Goal: Task Accomplishment & Management: Manage account settings

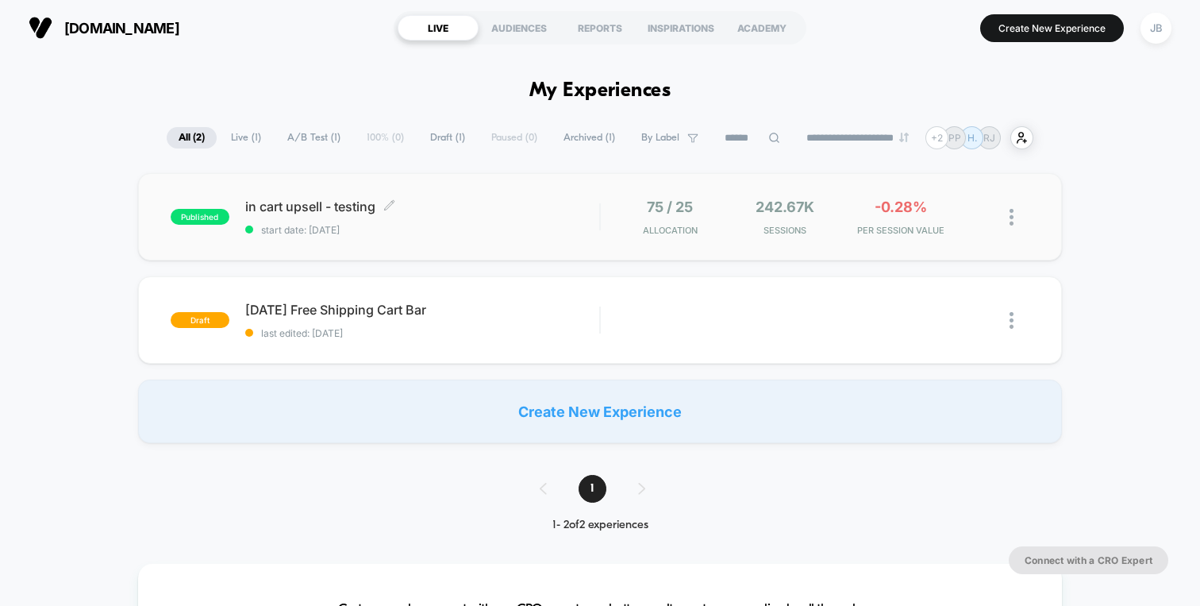
click at [549, 208] on span "in cart upsell - testing Click to edit experience details" at bounding box center [422, 206] width 354 height 16
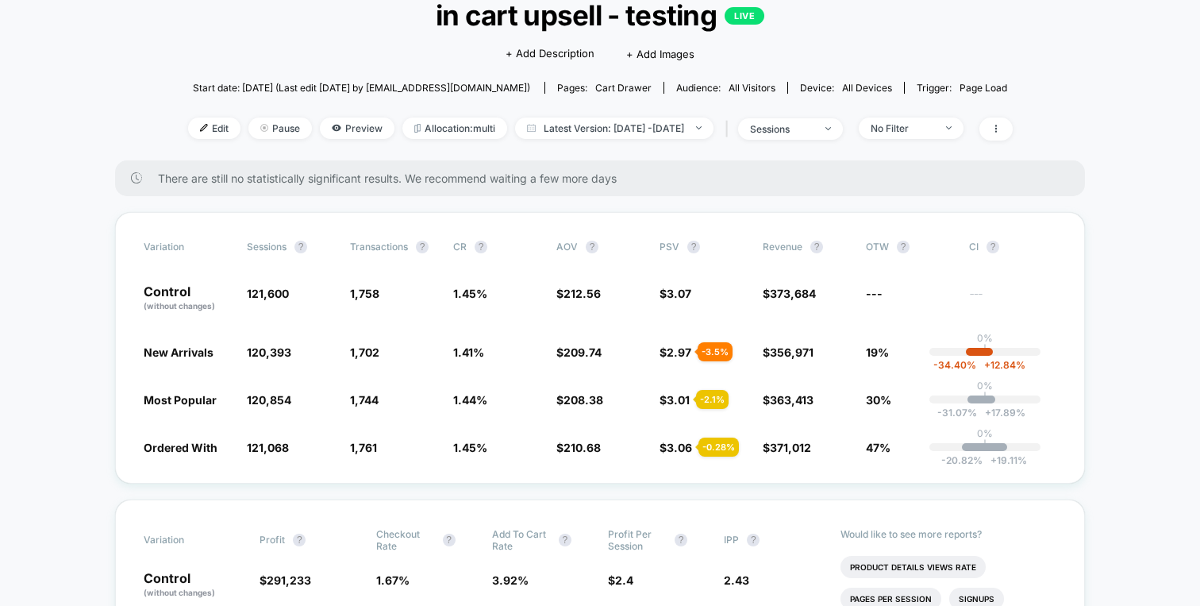
scroll to position [102, 0]
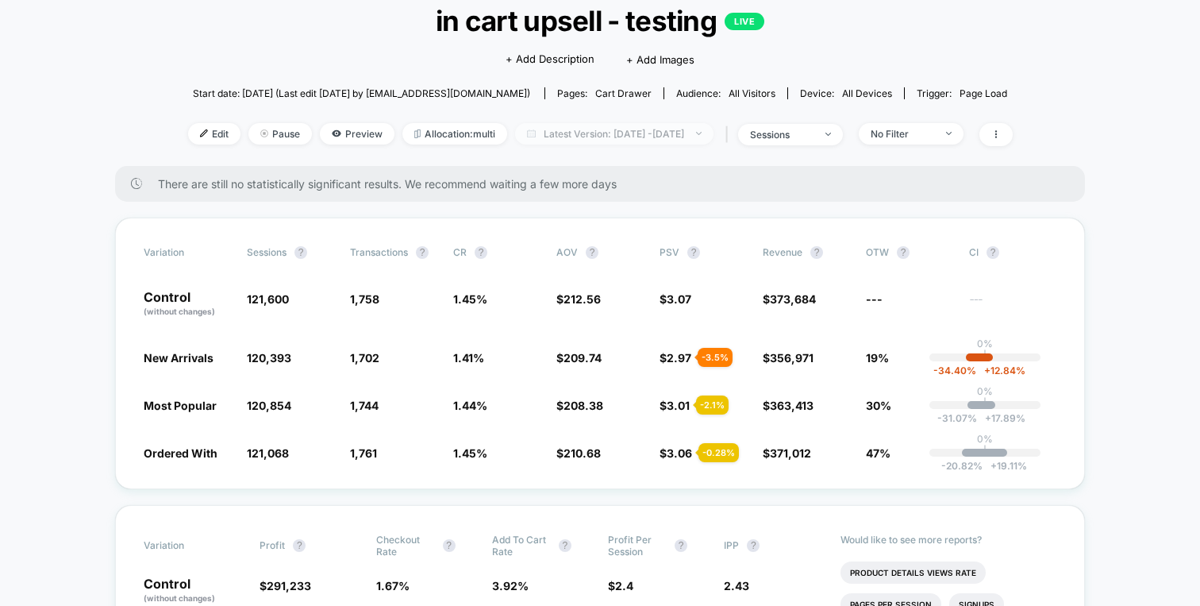
click at [692, 135] on span "Latest Version: [DATE] - [DATE]" at bounding box center [614, 133] width 198 height 21
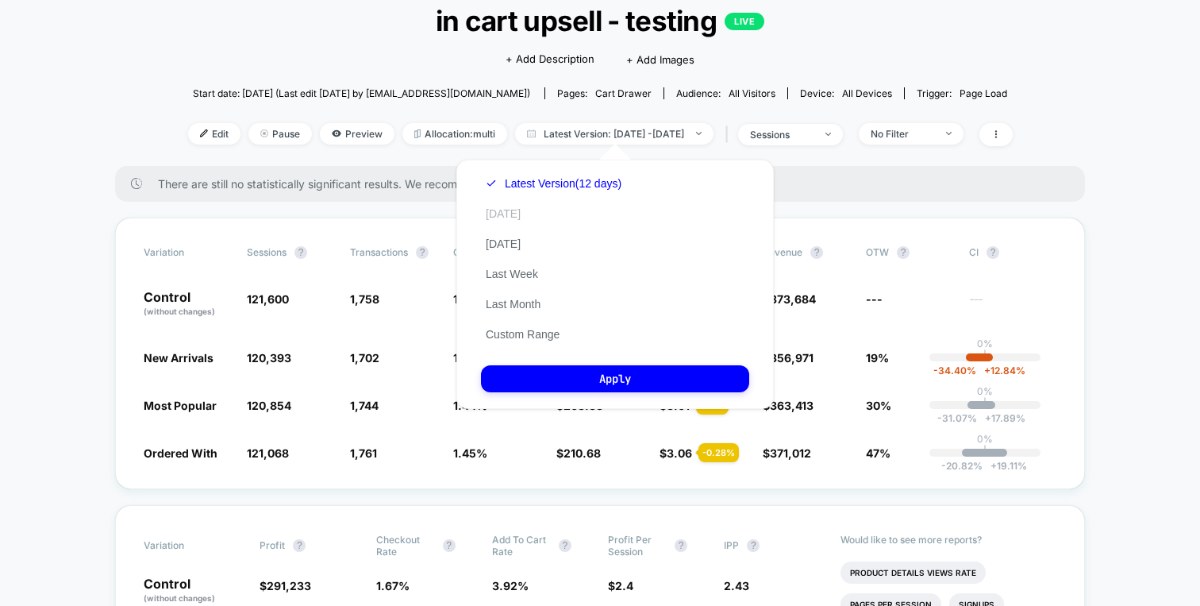
click at [508, 212] on button "[DATE]" at bounding box center [503, 213] width 44 height 14
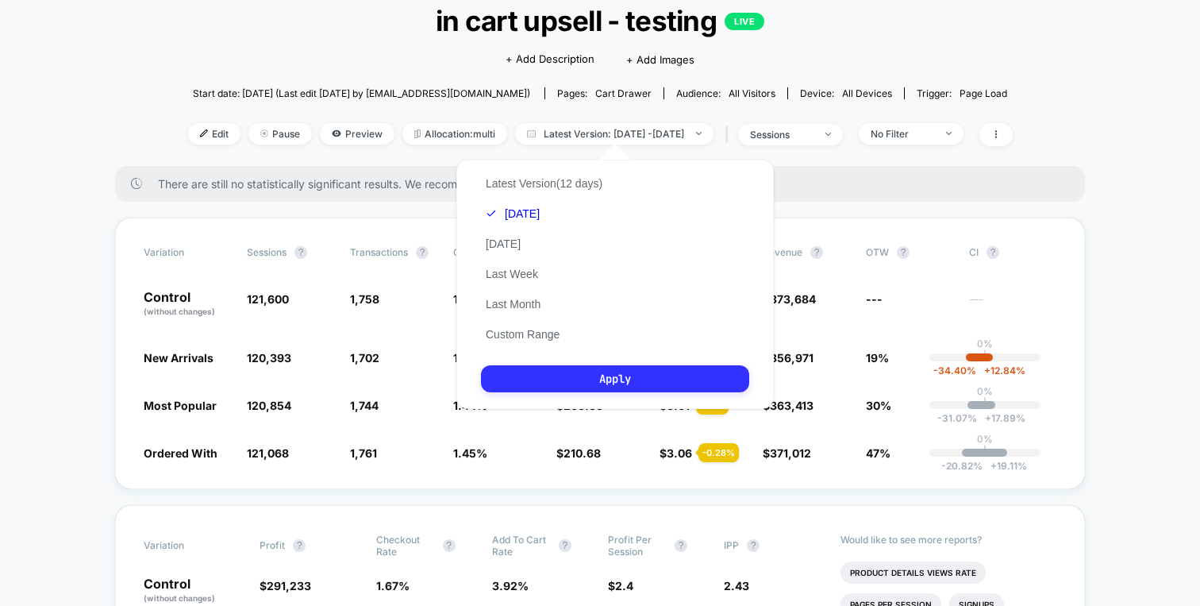
click at [521, 380] on button "Apply" at bounding box center [615, 378] width 268 height 27
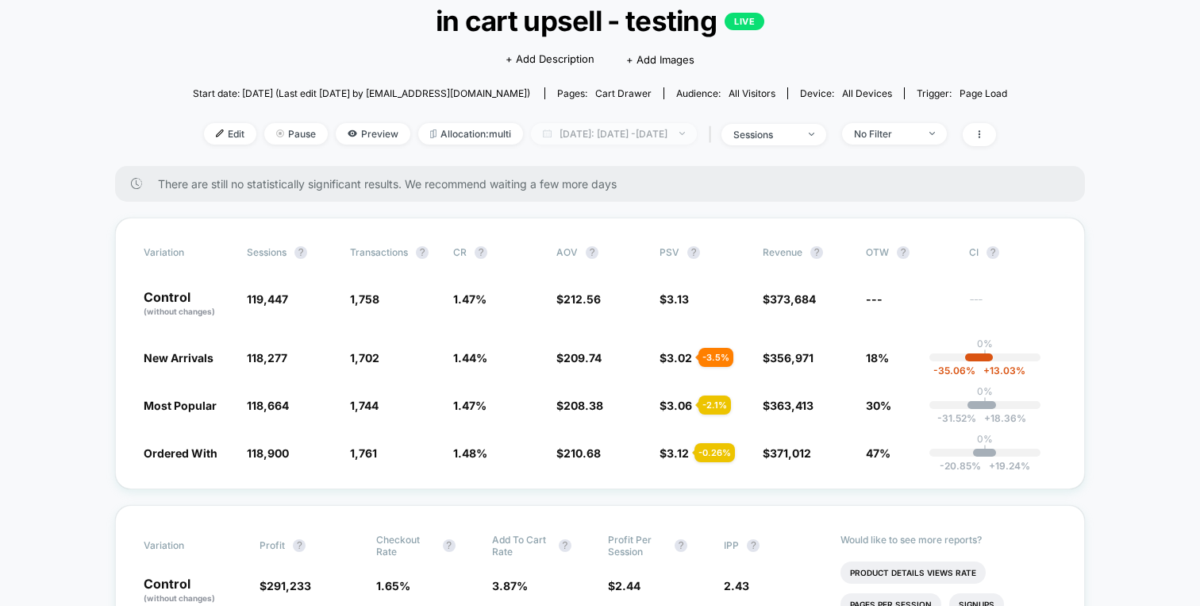
click at [622, 129] on span "[DATE]: [DATE] - [DATE]" at bounding box center [614, 133] width 166 height 21
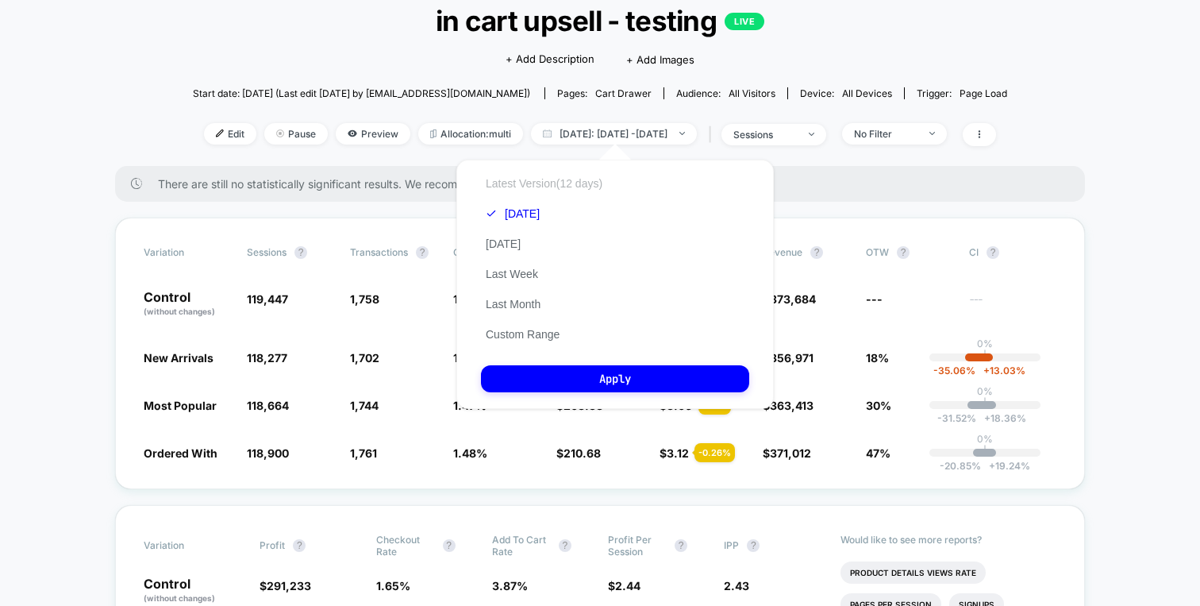
click at [554, 178] on button "Latest Version (12 days)" at bounding box center [544, 183] width 126 height 14
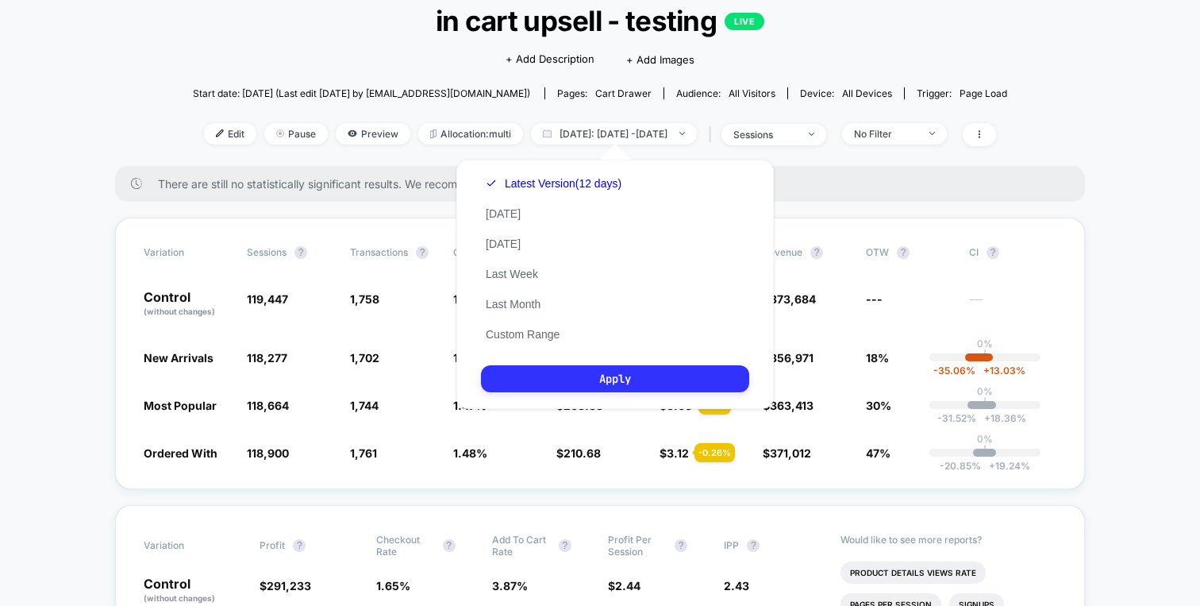
click at [623, 366] on button "Apply" at bounding box center [615, 378] width 268 height 27
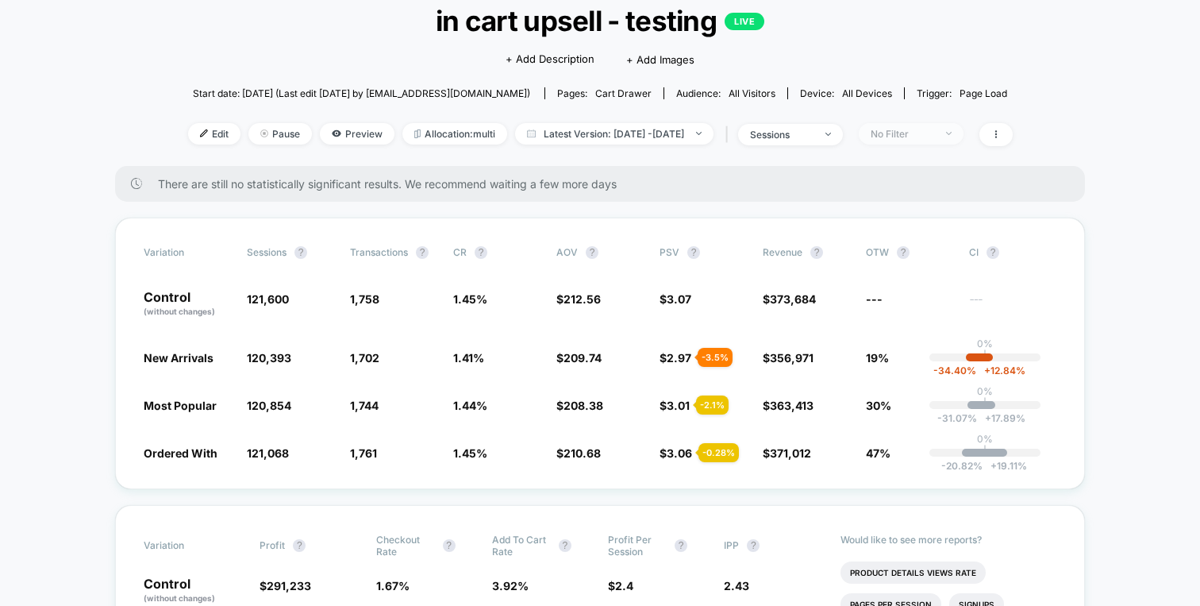
click at [932, 129] on div "No Filter" at bounding box center [903, 134] width 64 height 12
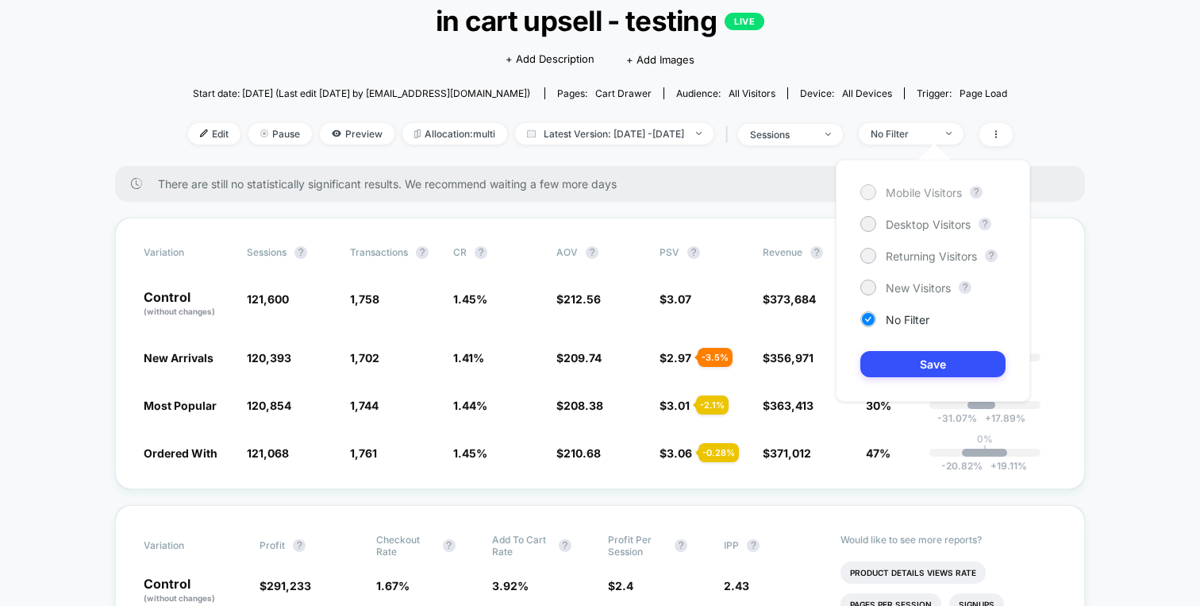
click at [900, 197] on span "Mobile Visitors" at bounding box center [924, 192] width 76 height 13
click at [879, 371] on button "Save" at bounding box center [933, 364] width 145 height 26
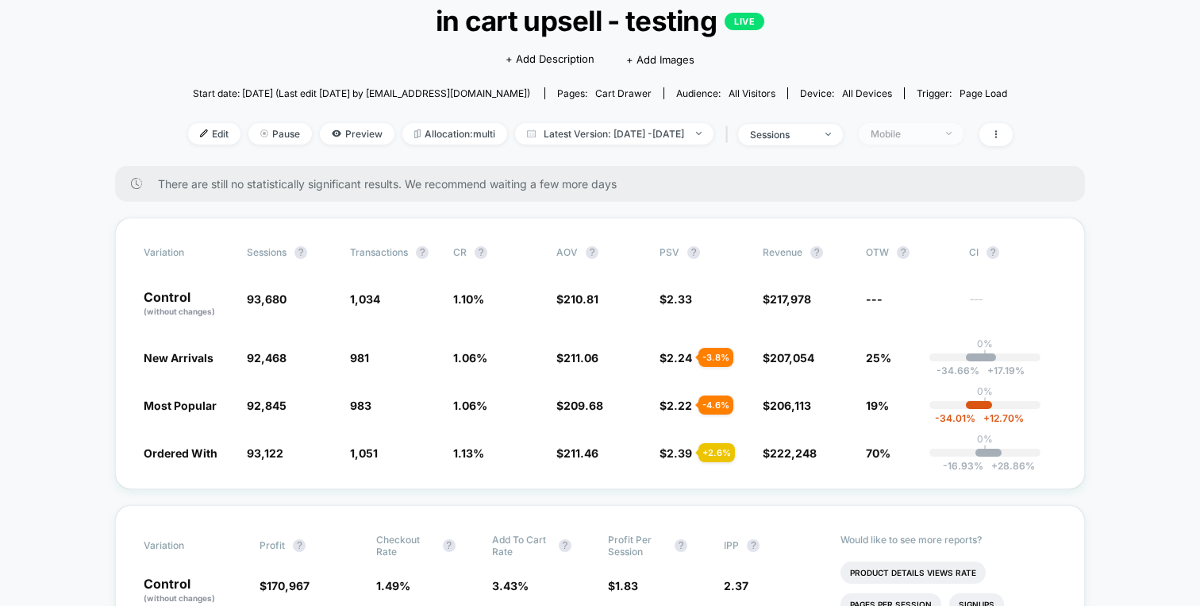
click at [934, 137] on div "Mobile" at bounding box center [903, 134] width 64 height 12
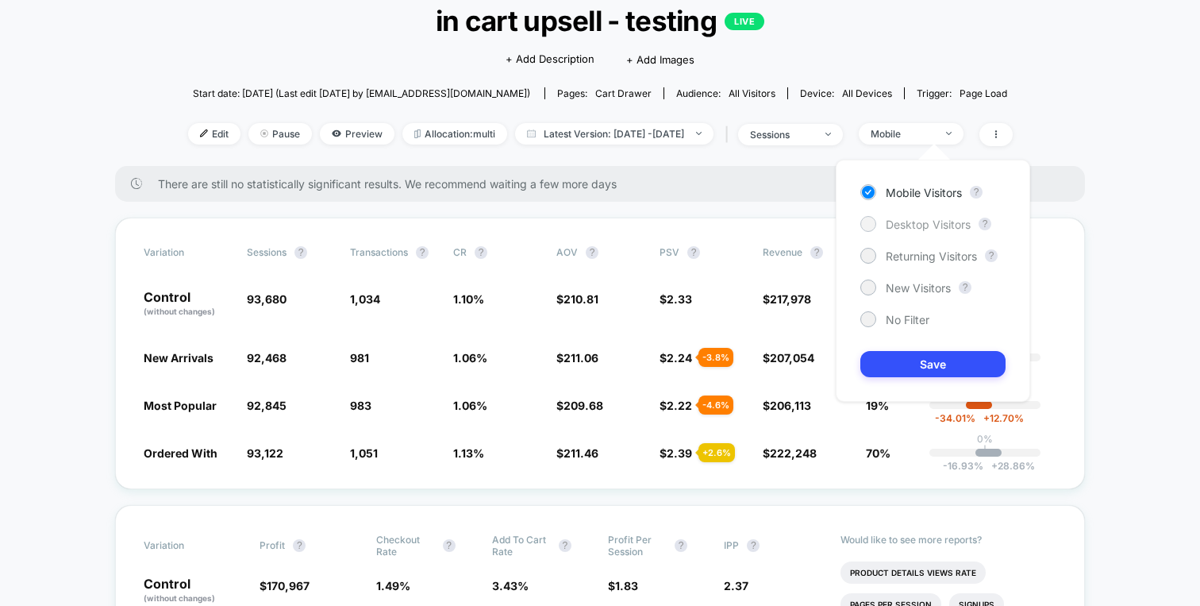
click at [902, 228] on span "Desktop Visitors" at bounding box center [928, 224] width 85 height 13
click at [889, 358] on button "Save" at bounding box center [933, 364] width 145 height 26
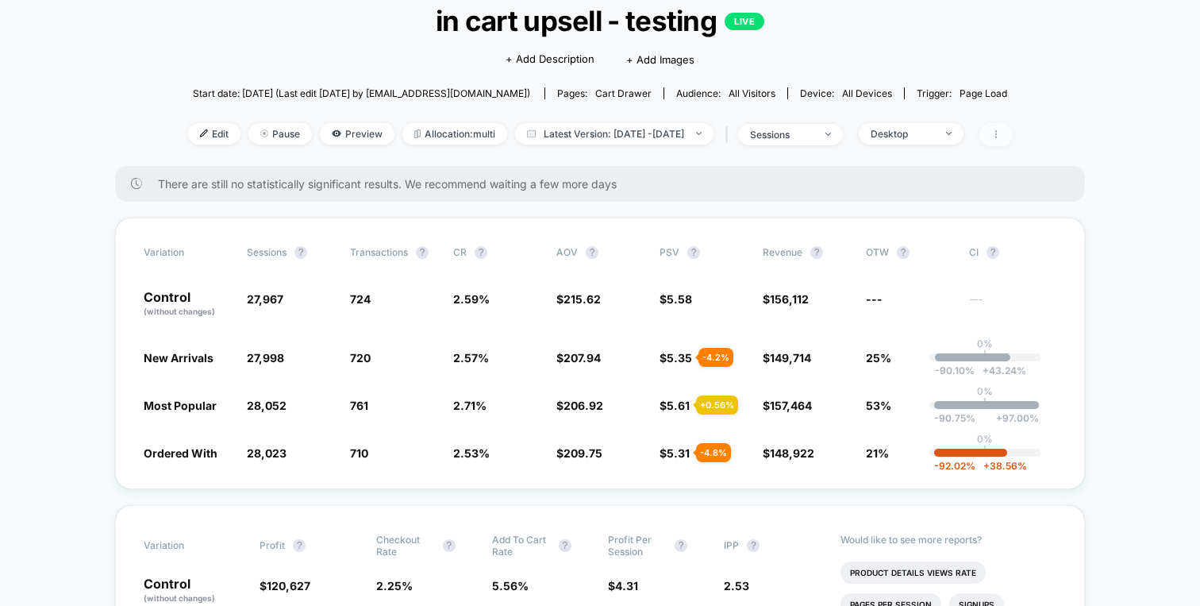
click at [1013, 128] on span at bounding box center [996, 134] width 33 height 23
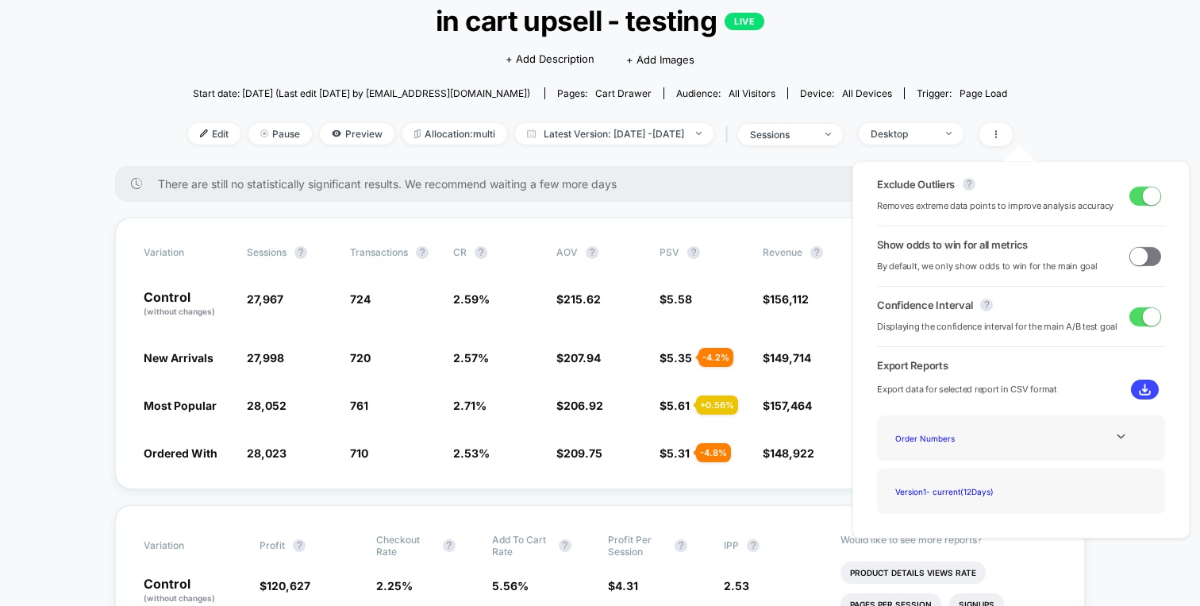
click at [1135, 255] on span at bounding box center [1139, 255] width 17 height 17
click at [1135, 255] on span at bounding box center [1146, 256] width 32 height 19
click at [1135, 255] on span at bounding box center [1139, 255] width 17 height 17
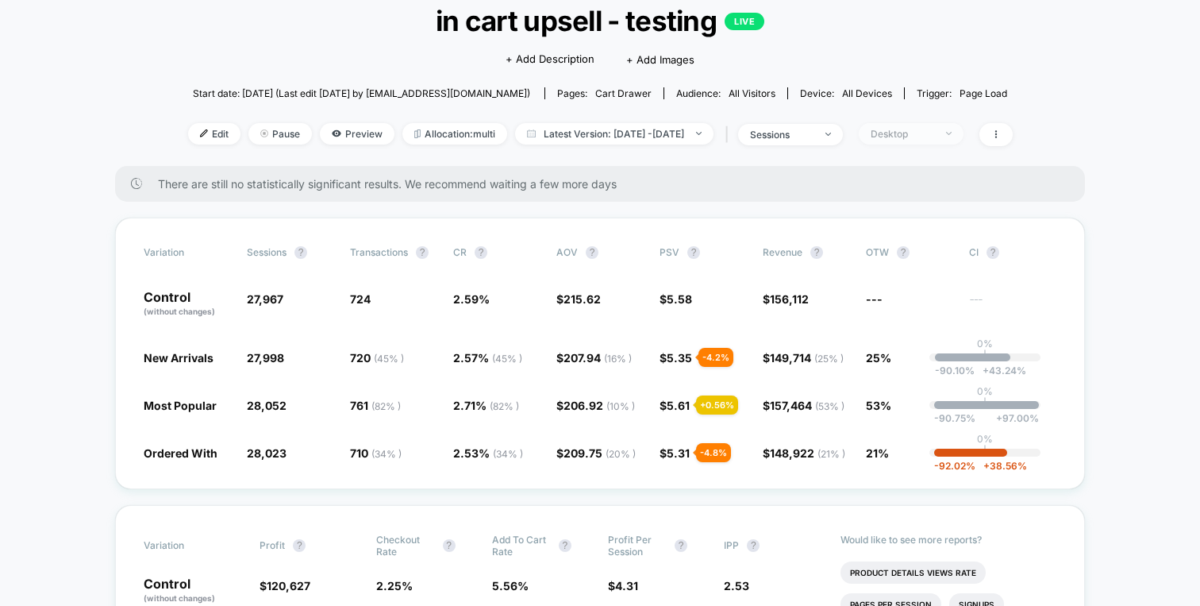
click at [927, 139] on span "Desktop" at bounding box center [911, 133] width 105 height 21
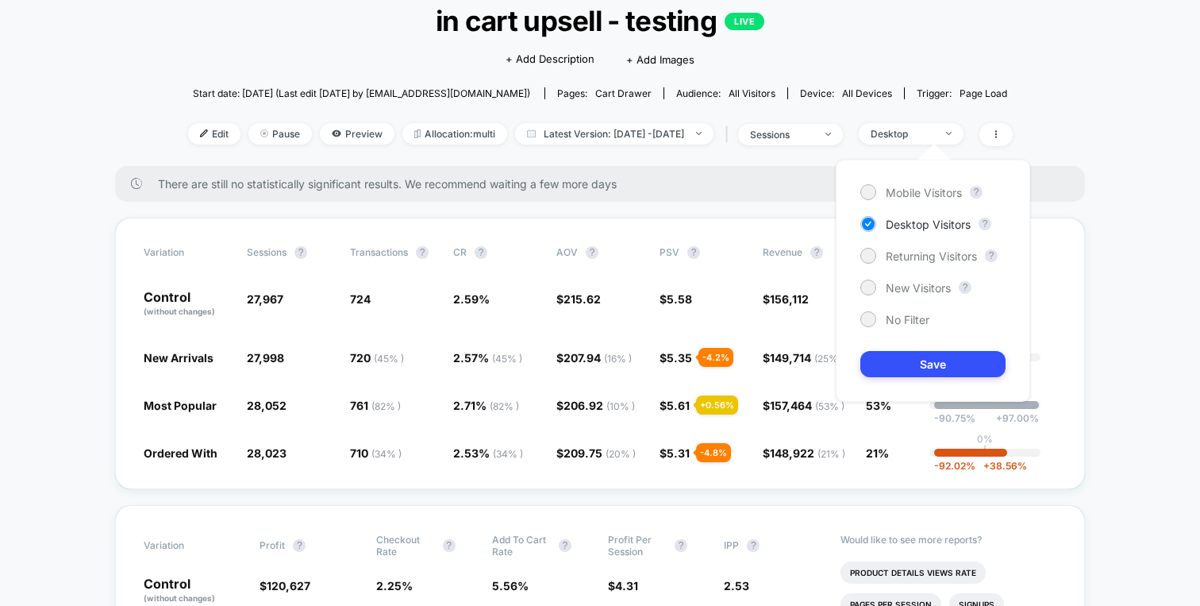
click at [902, 202] on div "Mobile Visitors ? Desktop Visitors ? Returning Visitors ? New Visitors ? No Fil…" at bounding box center [933, 281] width 195 height 242
click at [909, 198] on div "Mobile Visitors" at bounding box center [912, 192] width 102 height 16
click at [900, 356] on button "Save" at bounding box center [933, 364] width 145 height 26
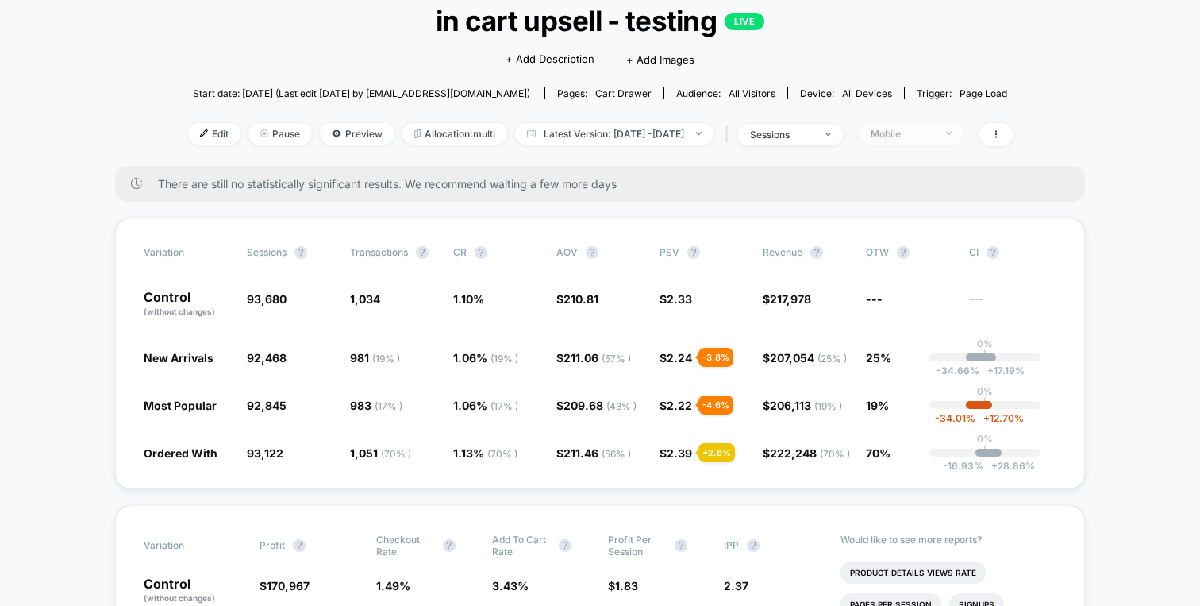
click at [920, 138] on div "Mobile" at bounding box center [903, 134] width 64 height 12
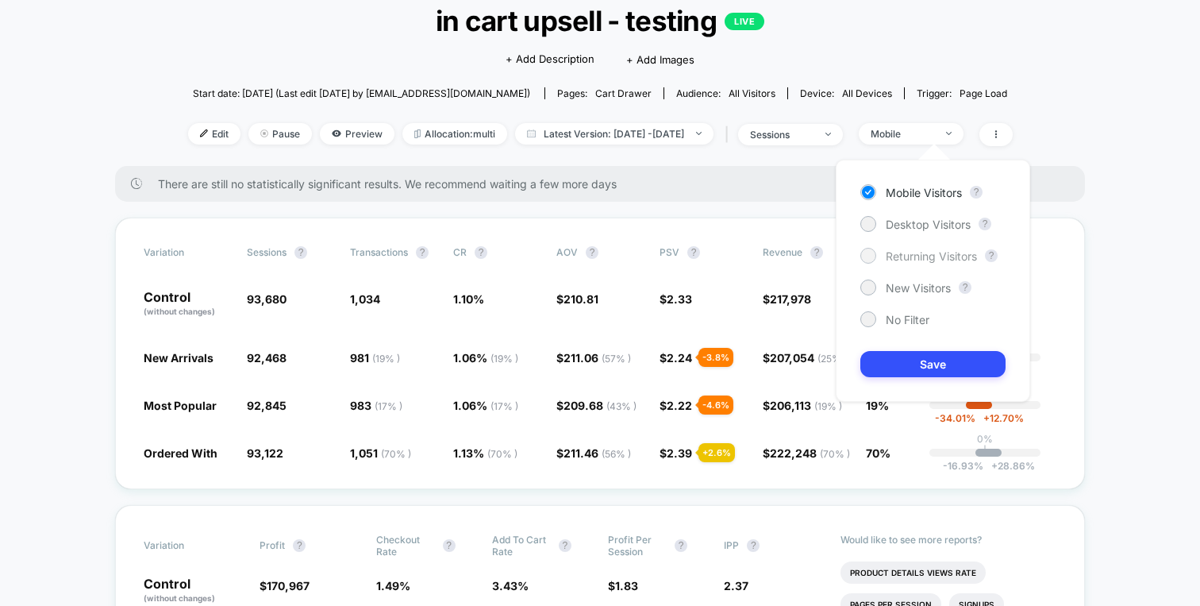
click at [901, 258] on span "Returning Visitors" at bounding box center [931, 255] width 91 height 13
click at [892, 360] on button "Save" at bounding box center [933, 364] width 145 height 26
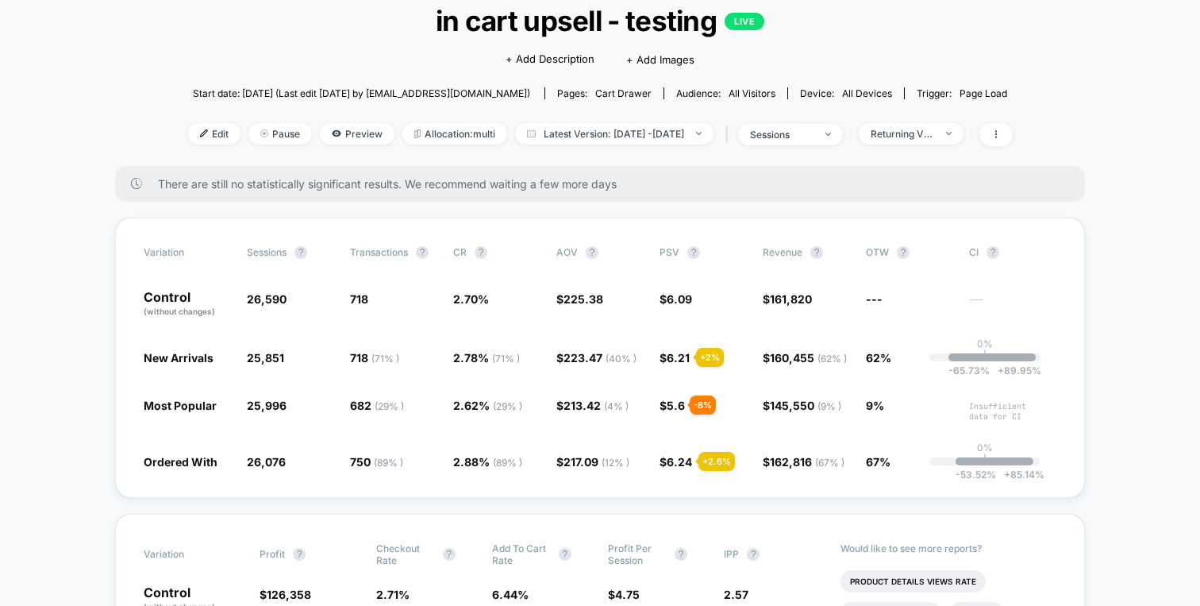
click at [934, 133] on div "Returning Visitors" at bounding box center [903, 134] width 64 height 12
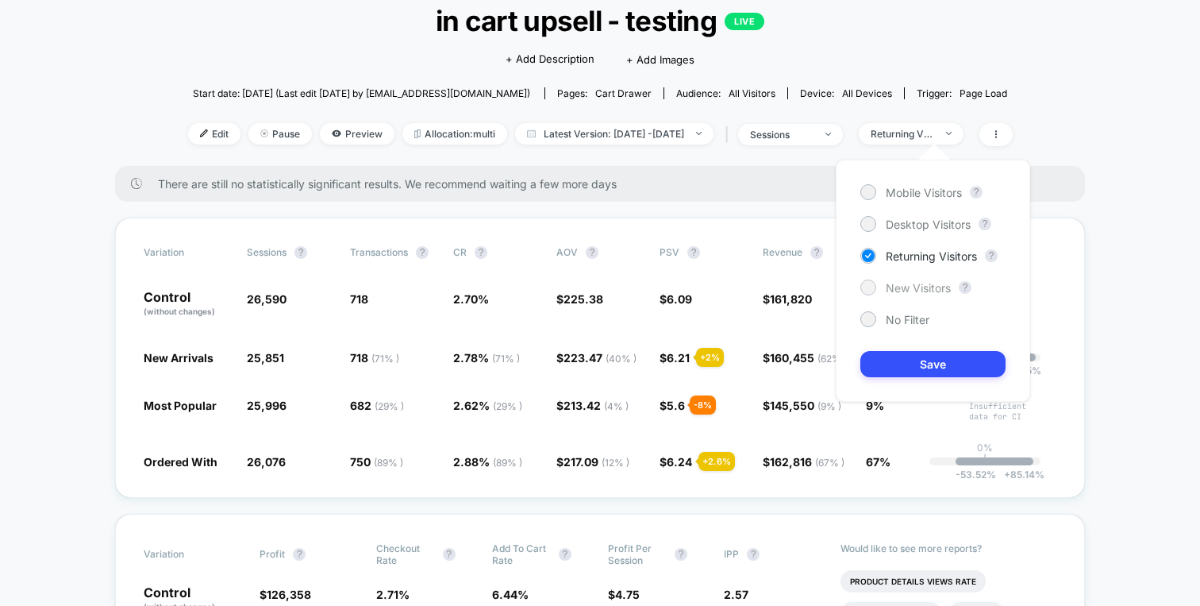
click at [893, 279] on div "New Visitors" at bounding box center [906, 287] width 91 height 16
click at [888, 353] on button "Save" at bounding box center [933, 364] width 145 height 26
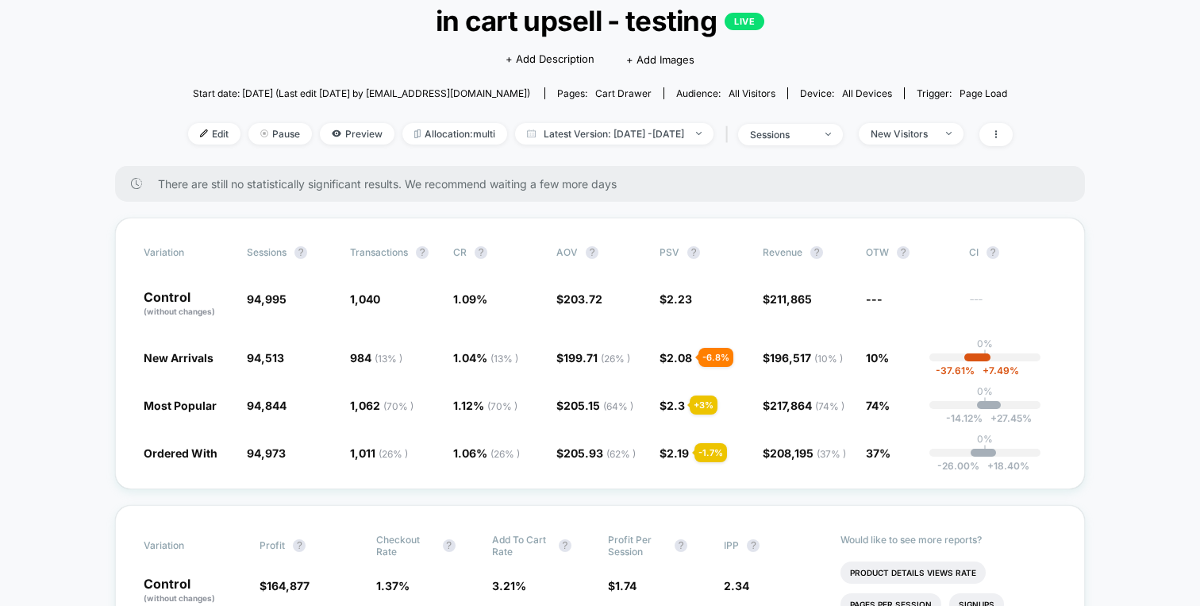
click at [956, 144] on div "Edit Pause Preview Allocation: multi Latest Version: [DATE] - [DATE] | sessions…" at bounding box center [600, 134] width 825 height 23
click at [934, 137] on div "New Visitors" at bounding box center [903, 134] width 64 height 12
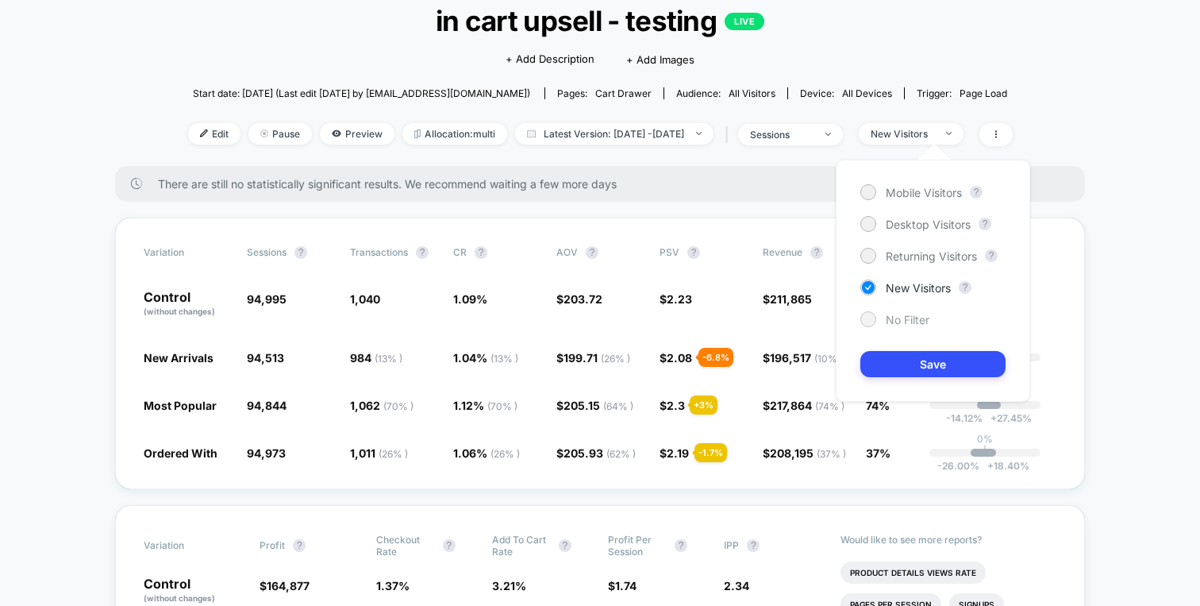
click at [864, 324] on div at bounding box center [869, 319] width 16 height 16
click at [887, 356] on button "Save" at bounding box center [933, 364] width 145 height 26
